Goal: Task Accomplishment & Management: Manage account settings

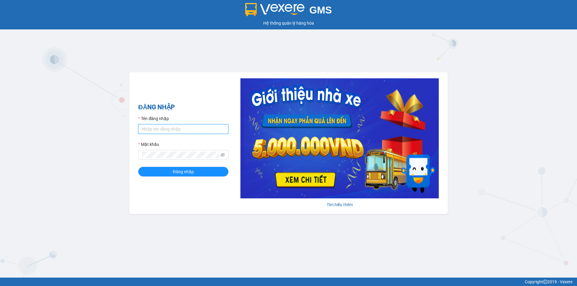
click at [162, 128] on input "Tên đăng nhập" at bounding box center [183, 129] width 90 height 10
type input "kieuoanh.tankimchi"
click at [176, 150] on div "Mật khẩu" at bounding box center [183, 145] width 90 height 9
click at [138, 167] on button "Đăng nhập" at bounding box center [183, 172] width 90 height 10
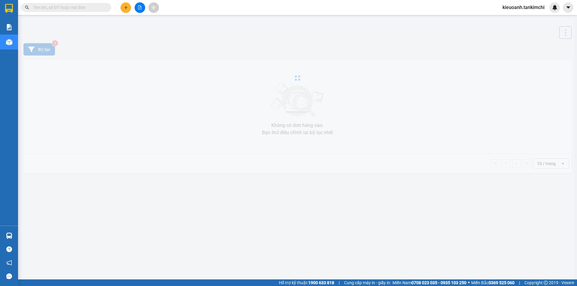
click at [84, 9] on input "text" at bounding box center [68, 7] width 71 height 7
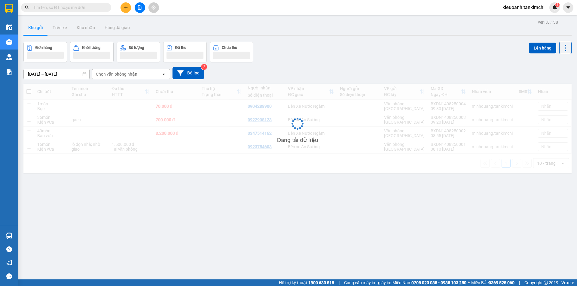
paste input "0849954368"
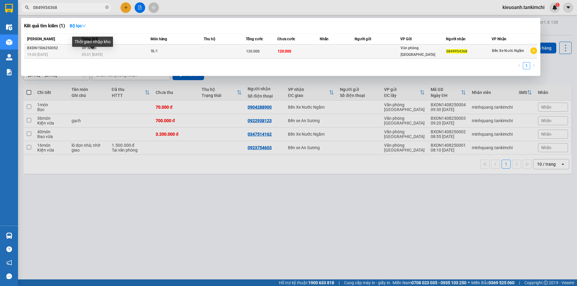
type input "0849954368"
click at [93, 55] on span "05:01 [DATE]" at bounding box center [92, 55] width 21 height 4
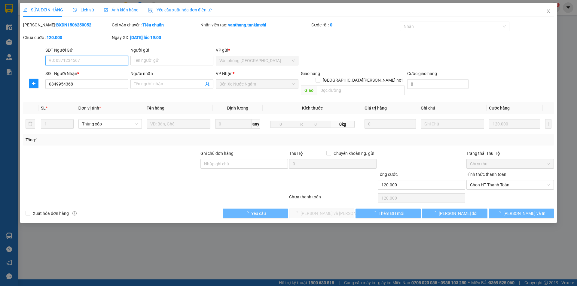
click at [84, 12] on span "Lịch sử" at bounding box center [83, 10] width 21 height 5
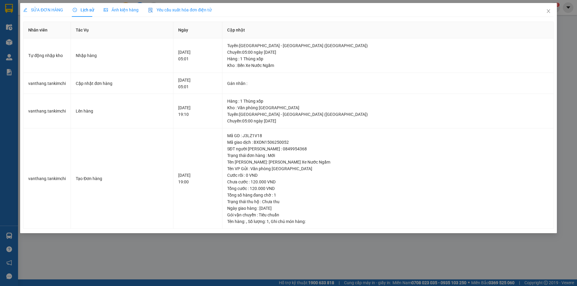
click at [123, 253] on div "SỬA ĐƠN HÀNG Lịch sử [PERSON_NAME] hàng Yêu cầu xuất [PERSON_NAME] điện tử Tota…" at bounding box center [288, 143] width 577 height 286
click at [544, 13] on span "Close" at bounding box center [548, 11] width 17 height 17
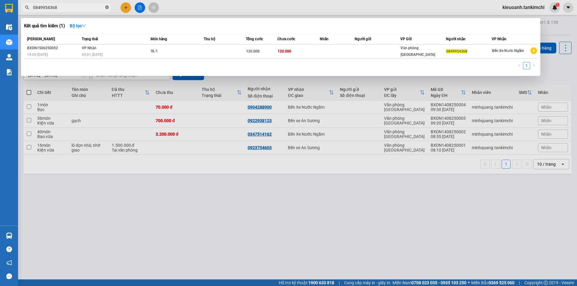
click at [106, 8] on icon "close-circle" at bounding box center [107, 7] width 4 height 4
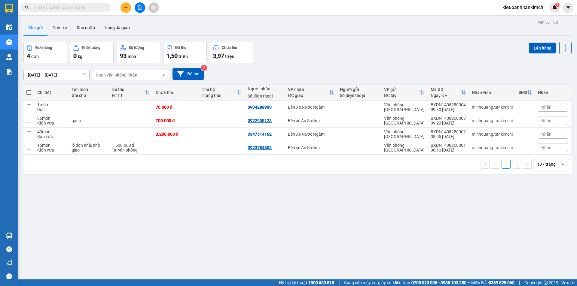
click at [89, 8] on input "text" at bounding box center [68, 7] width 71 height 7
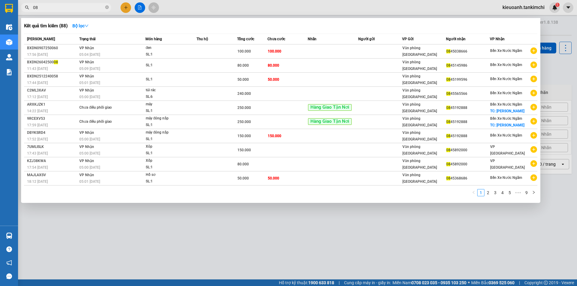
type input "0"
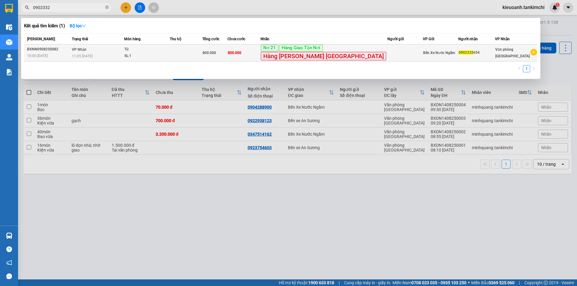
type input "0902332"
click at [166, 59] on td "Tủ SL: 1" at bounding box center [147, 52] width 46 height 17
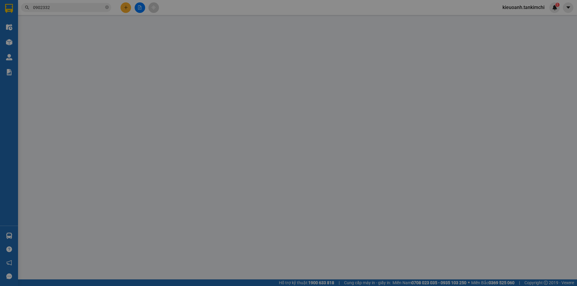
type input "0902332654"
type input "800.000"
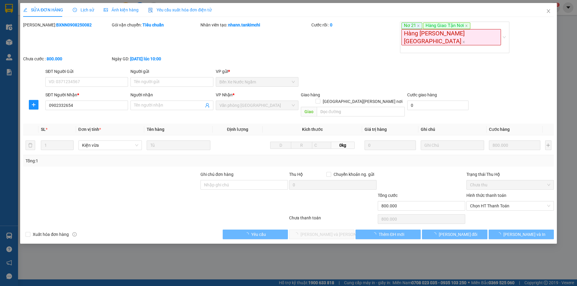
click at [86, 13] on div "Lịch sử" at bounding box center [83, 10] width 21 height 14
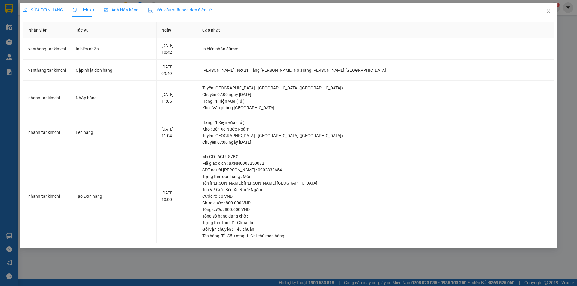
click at [357, 265] on div "SỬA ĐƠN HÀNG Lịch sử [PERSON_NAME] hàng Yêu cầu xuất [PERSON_NAME] điện tử Tota…" at bounding box center [288, 143] width 577 height 286
click at [548, 13] on icon "close" at bounding box center [548, 11] width 5 height 5
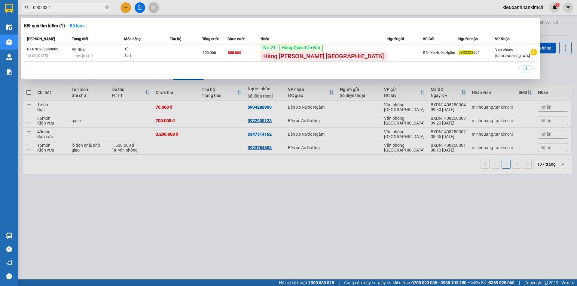
click at [87, 9] on input "0902332" at bounding box center [68, 7] width 71 height 7
click at [56, 8] on input "0902332" at bounding box center [68, 7] width 71 height 7
click at [56, 8] on input "0902332654" at bounding box center [68, 7] width 71 height 7
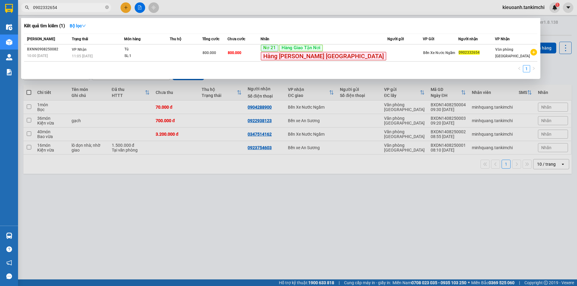
type input "0902332654"
click at [108, 9] on icon "close-circle" at bounding box center [107, 7] width 4 height 4
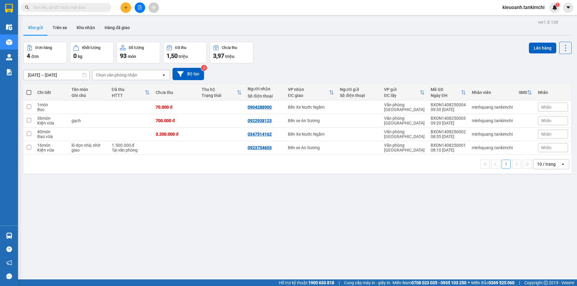
click at [98, 9] on input "text" at bounding box center [68, 7] width 71 height 7
click at [91, 8] on input "text" at bounding box center [68, 7] width 71 height 7
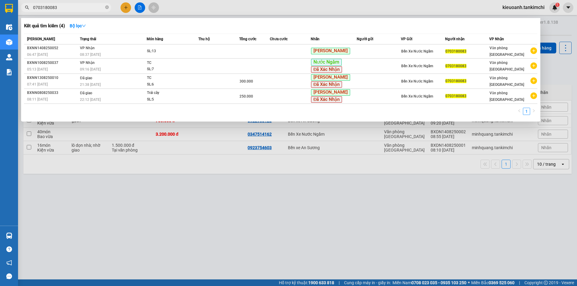
click at [73, 9] on input "0703180083" at bounding box center [68, 7] width 71 height 7
type input "0703180083"
click at [91, 50] on span "VP Nhận" at bounding box center [87, 48] width 15 height 4
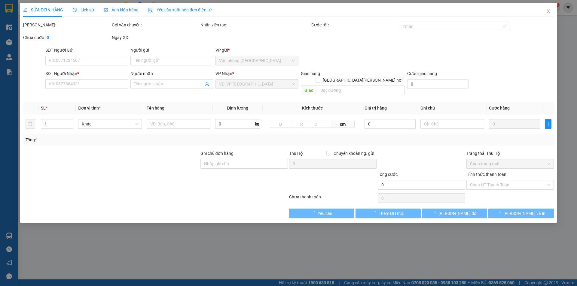
type input "0703180083"
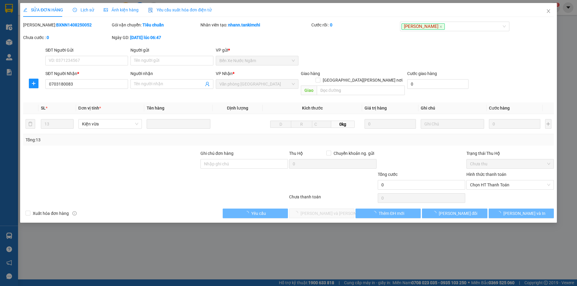
click at [85, 8] on span "Lịch sử" at bounding box center [83, 10] width 21 height 5
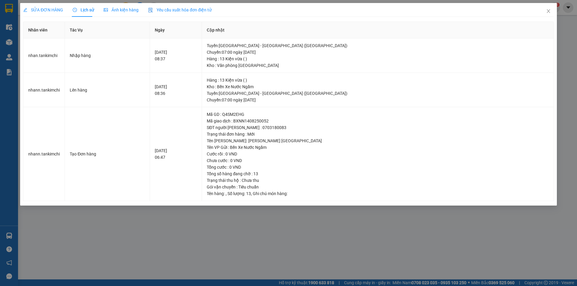
drag, startPoint x: 232, startPoint y: 252, endPoint x: 132, endPoint y: 131, distance: 156.9
click at [232, 252] on div "SỬA ĐƠN HÀNG Lịch sử [PERSON_NAME] hàng Yêu cầu xuất [PERSON_NAME] điện tử Tota…" at bounding box center [288, 143] width 577 height 286
click at [547, 11] on icon "close" at bounding box center [548, 11] width 5 height 5
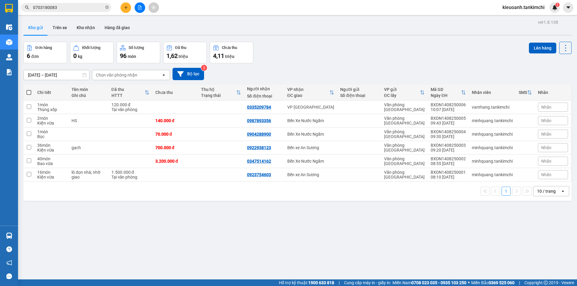
click at [81, 6] on input "0703180083" at bounding box center [68, 7] width 71 height 7
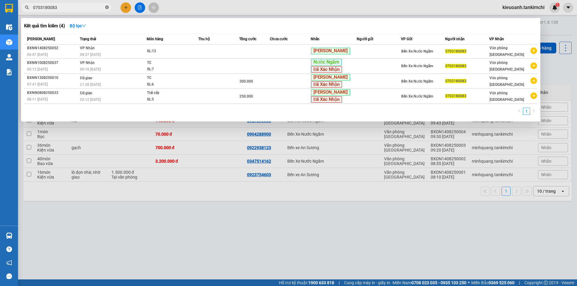
click at [105, 8] on icon "close-circle" at bounding box center [107, 7] width 4 height 4
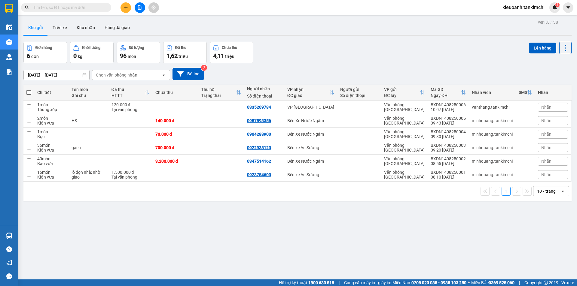
click at [90, 10] on input "text" at bounding box center [68, 7] width 71 height 7
click at [89, 10] on input "text" at bounding box center [68, 7] width 71 height 7
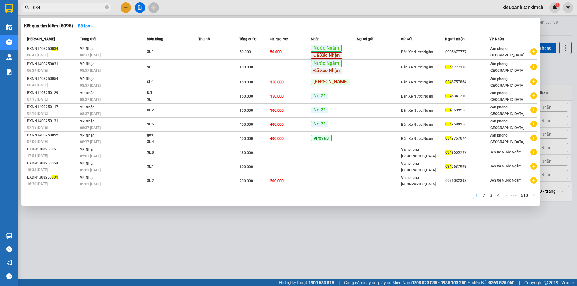
click at [96, 11] on span "034" at bounding box center [66, 7] width 90 height 9
click at [94, 8] on input "034" at bounding box center [68, 7] width 71 height 7
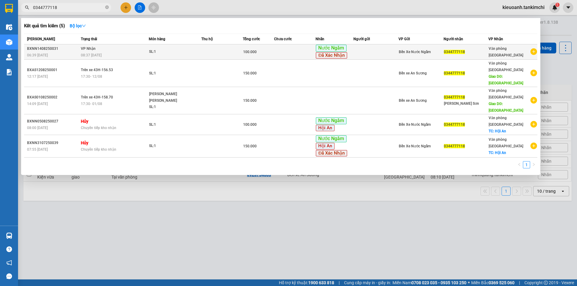
type input "0344777118"
click at [215, 54] on td at bounding box center [221, 51] width 41 height 15
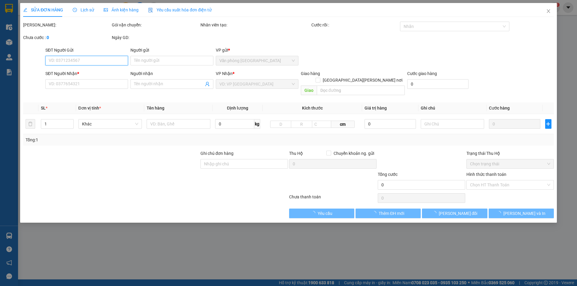
type input "0344777118"
type input "100.000"
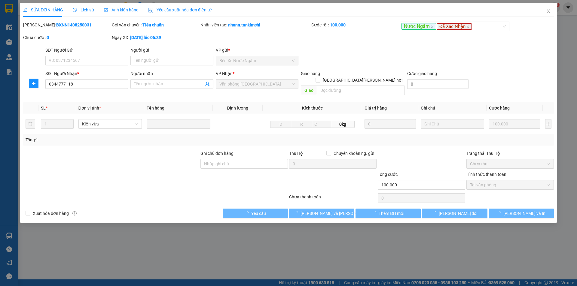
click at [75, 8] on icon "clock-circle" at bounding box center [75, 10] width 4 height 4
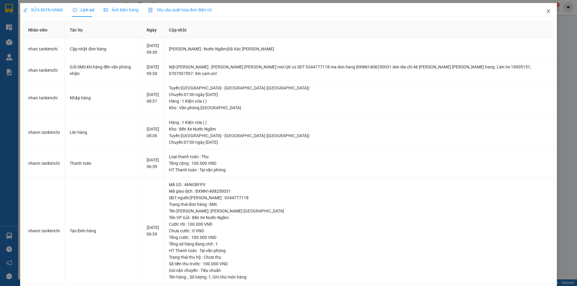
click at [546, 12] on icon "close" at bounding box center [548, 11] width 5 height 5
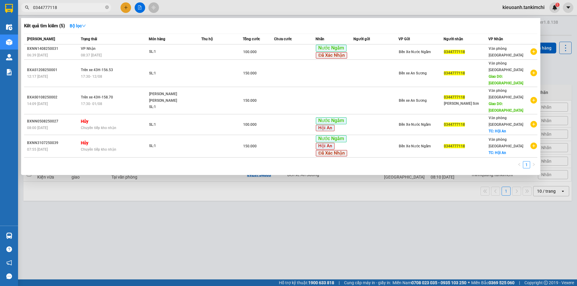
click at [62, 5] on input "0344777118" at bounding box center [68, 7] width 71 height 7
click at [108, 9] on icon "close-circle" at bounding box center [107, 7] width 4 height 4
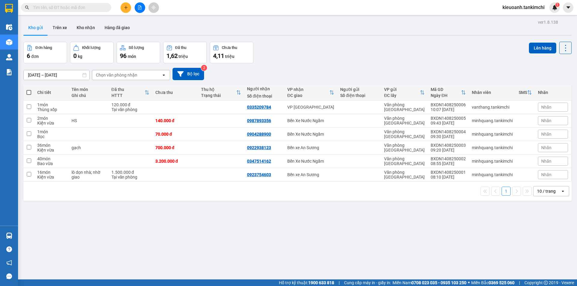
click at [99, 7] on input "text" at bounding box center [68, 7] width 71 height 7
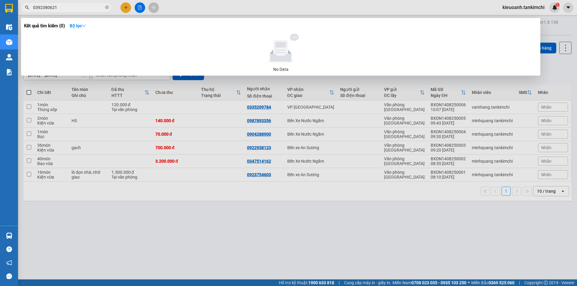
click at [55, 6] on input "0392380621" at bounding box center [68, 7] width 71 height 7
click at [47, 9] on input "0392380621" at bounding box center [68, 7] width 71 height 7
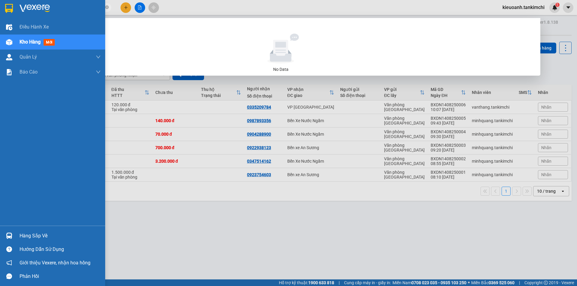
drag, startPoint x: 46, startPoint y: 9, endPoint x: 14, endPoint y: 9, distance: 31.5
click at [14, 9] on section "Kết quả [PERSON_NAME] ( 0 ) Bộ lọc No Data 0392380621 kieuoanh.tankimchi 1 Điều…" at bounding box center [288, 143] width 577 height 286
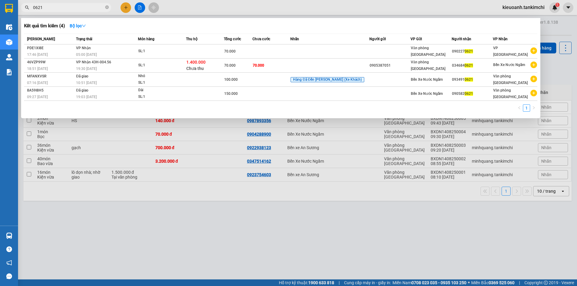
click at [65, 9] on input "0621" at bounding box center [68, 7] width 71 height 7
paste input "039238"
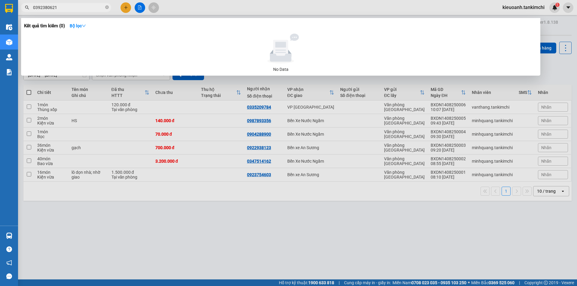
drag, startPoint x: 47, startPoint y: 10, endPoint x: 68, endPoint y: 10, distance: 21.9
click at [68, 10] on input "0392380621" at bounding box center [68, 7] width 71 height 7
type input "039238"
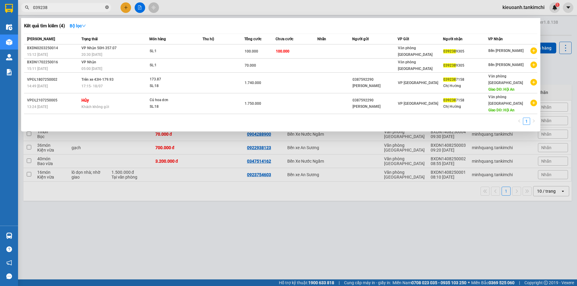
click at [108, 9] on icon "close-circle" at bounding box center [107, 7] width 4 height 4
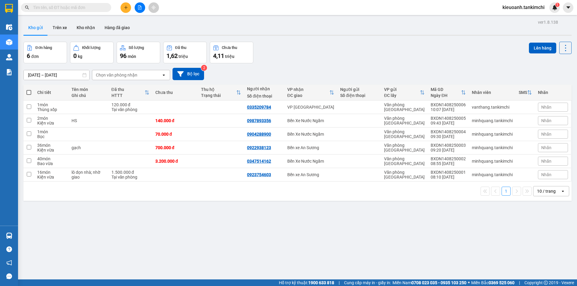
click at [64, 7] on input "text" at bounding box center [68, 7] width 71 height 7
click at [93, 6] on input "text" at bounding box center [68, 7] width 71 height 7
click at [71, 4] on span at bounding box center [66, 7] width 90 height 9
click at [72, 5] on input "text" at bounding box center [68, 7] width 71 height 7
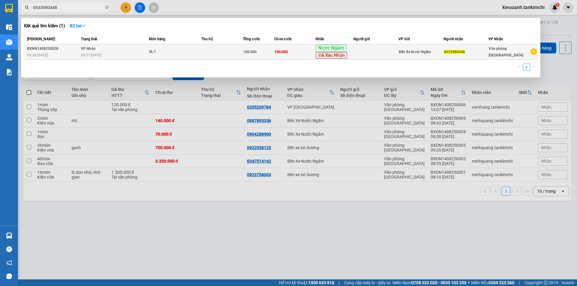
type input "0933980448"
click at [231, 52] on td at bounding box center [221, 51] width 41 height 15
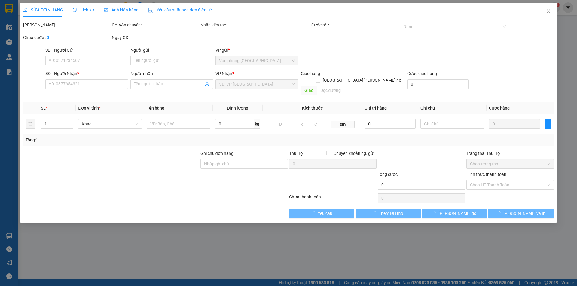
click at [87, 9] on span "Lịch sử" at bounding box center [83, 10] width 21 height 5
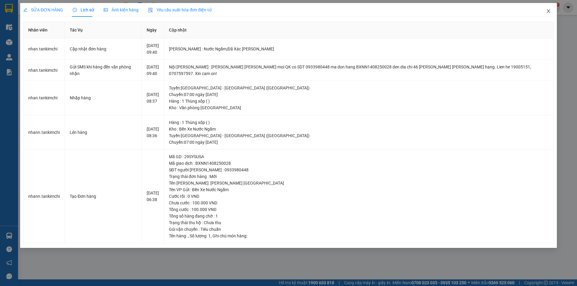
click at [550, 9] on icon "close" at bounding box center [548, 11] width 5 height 5
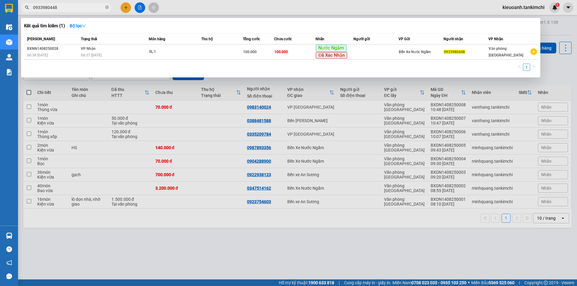
click at [77, 7] on input "0933980448" at bounding box center [68, 7] width 71 height 7
click at [92, 8] on input "0933980448" at bounding box center [68, 7] width 71 height 7
click at [84, 5] on input "0933980448" at bounding box center [68, 7] width 71 height 7
click at [203, 10] on div at bounding box center [288, 143] width 577 height 286
